Goal: Book appointment/travel/reservation

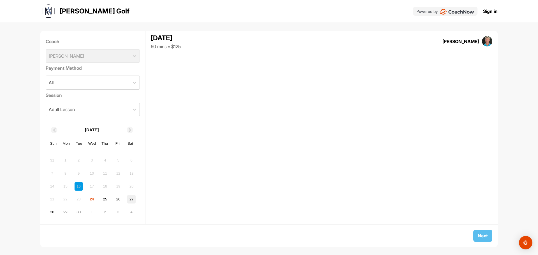
click at [132, 197] on div "27" at bounding box center [131, 199] width 8 height 8
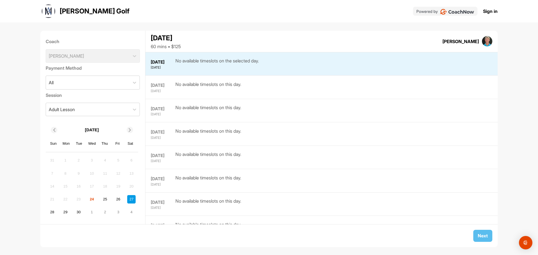
scroll to position [70, 0]
click at [51, 212] on div "28" at bounding box center [52, 212] width 8 height 8
click at [94, 200] on div "24" at bounding box center [92, 199] width 8 height 8
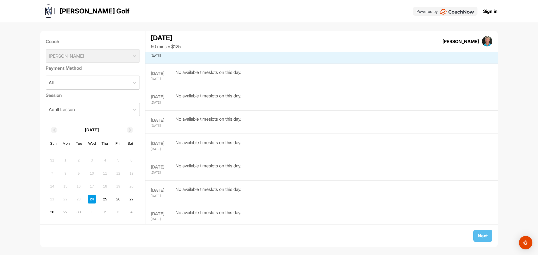
scroll to position [0, 0]
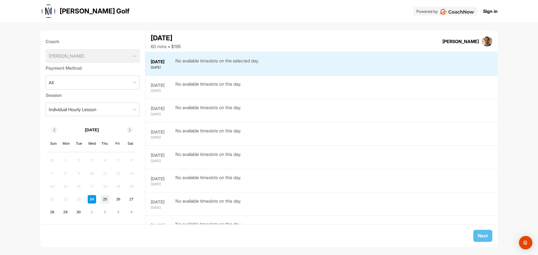
click at [106, 199] on div "25" at bounding box center [105, 199] width 8 height 8
